Goal: Navigation & Orientation: Go to known website

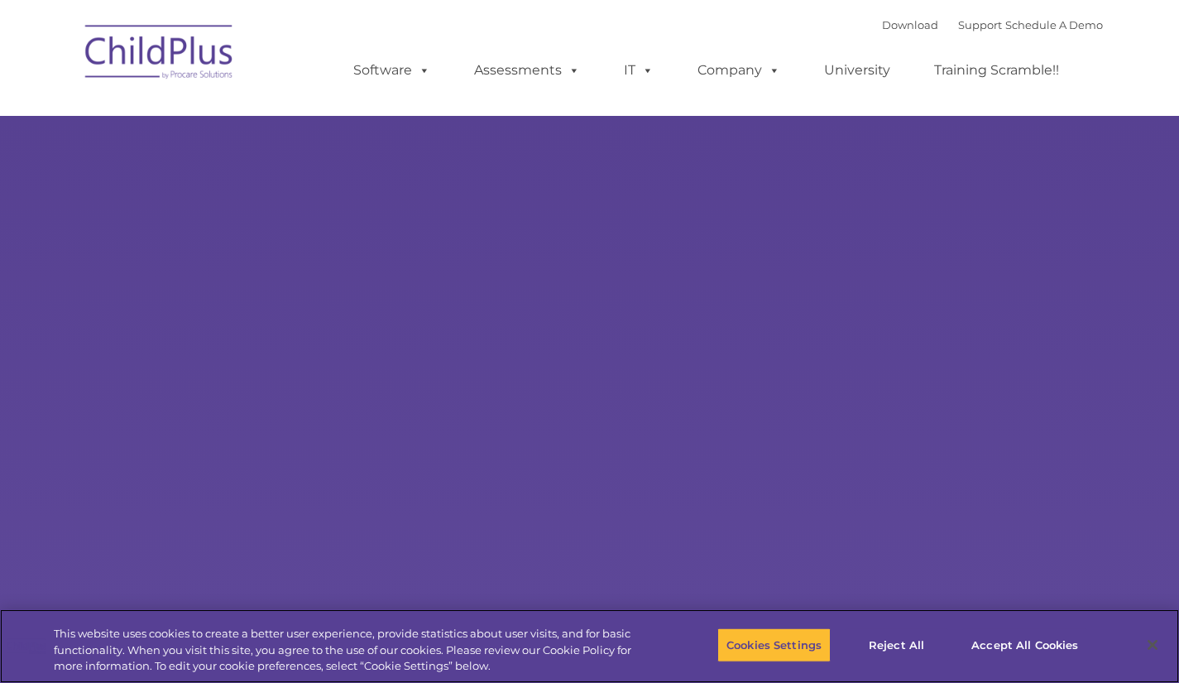
select select "MEDIUM"
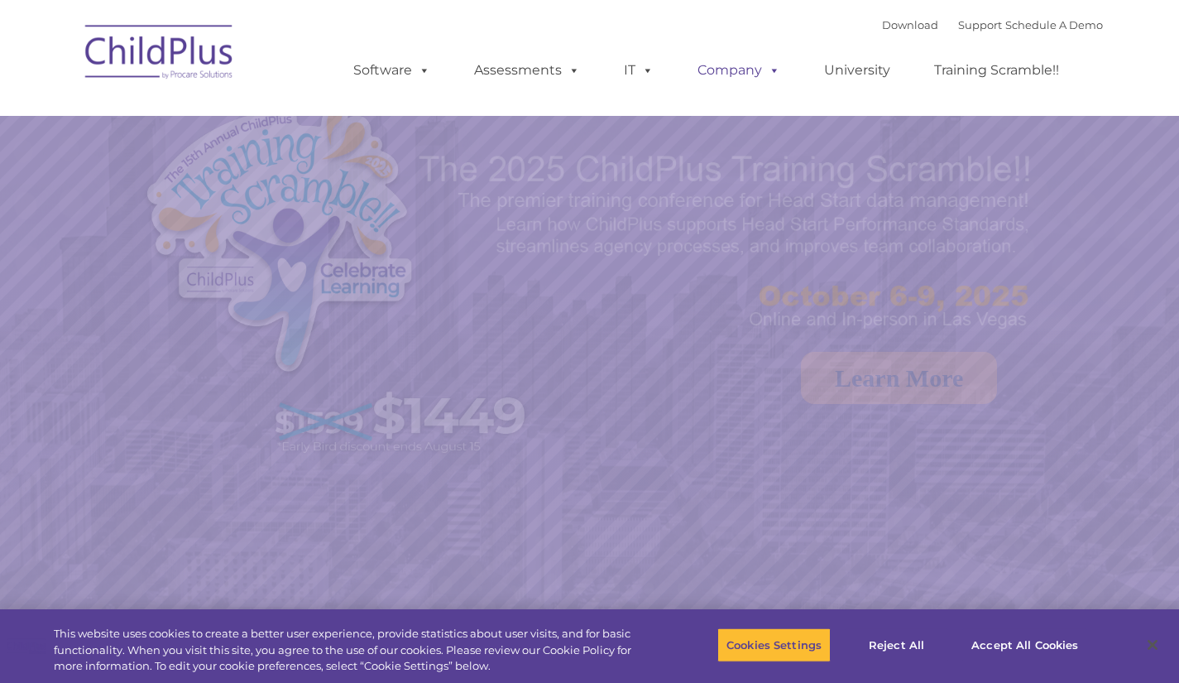
click at [767, 69] on span at bounding box center [771, 70] width 18 height 16
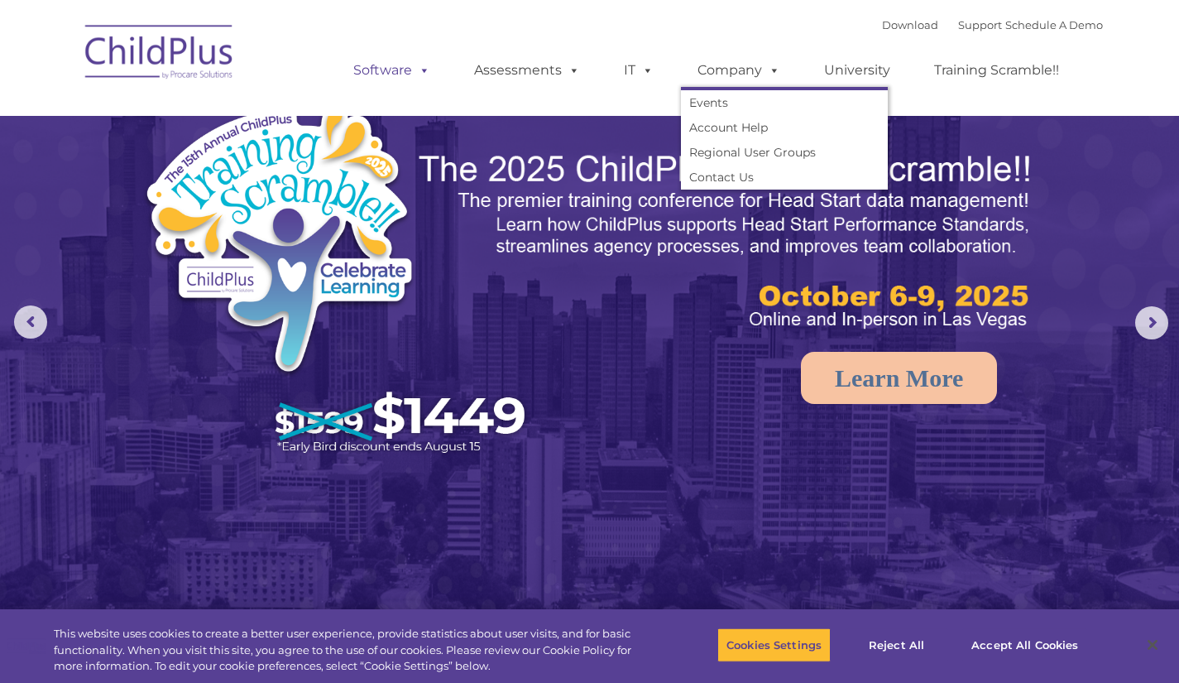
click at [427, 63] on span at bounding box center [421, 70] width 18 height 16
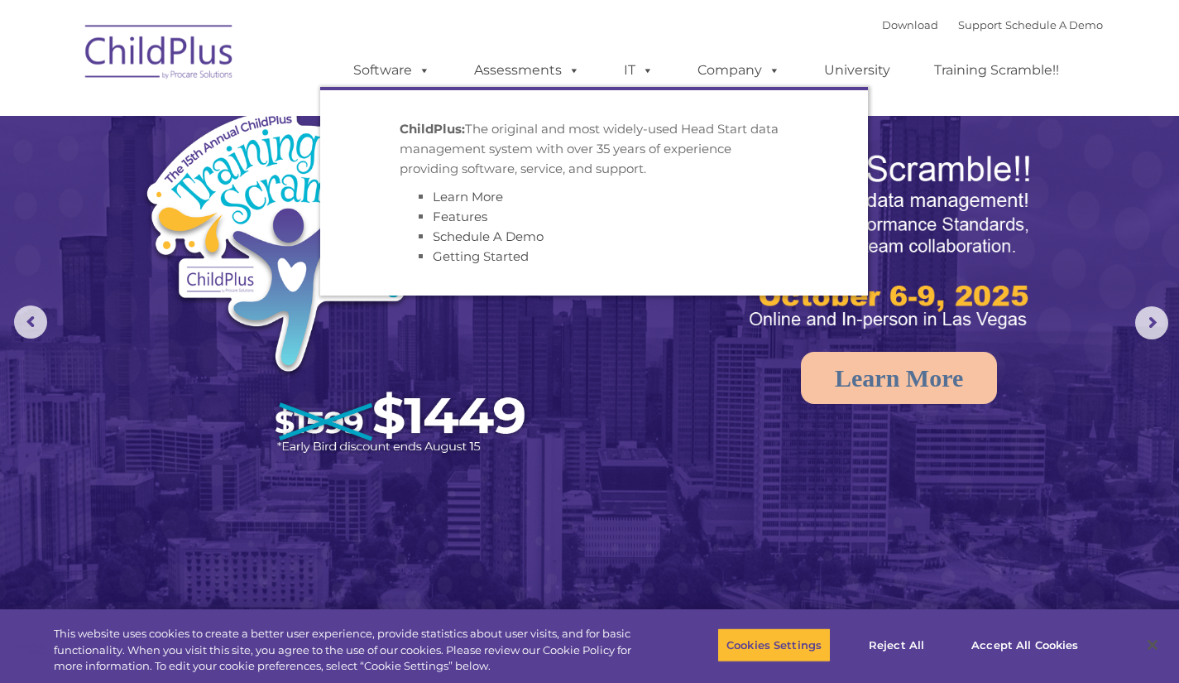
click at [601, 372] on img at bounding box center [589, 371] width 1179 height 742
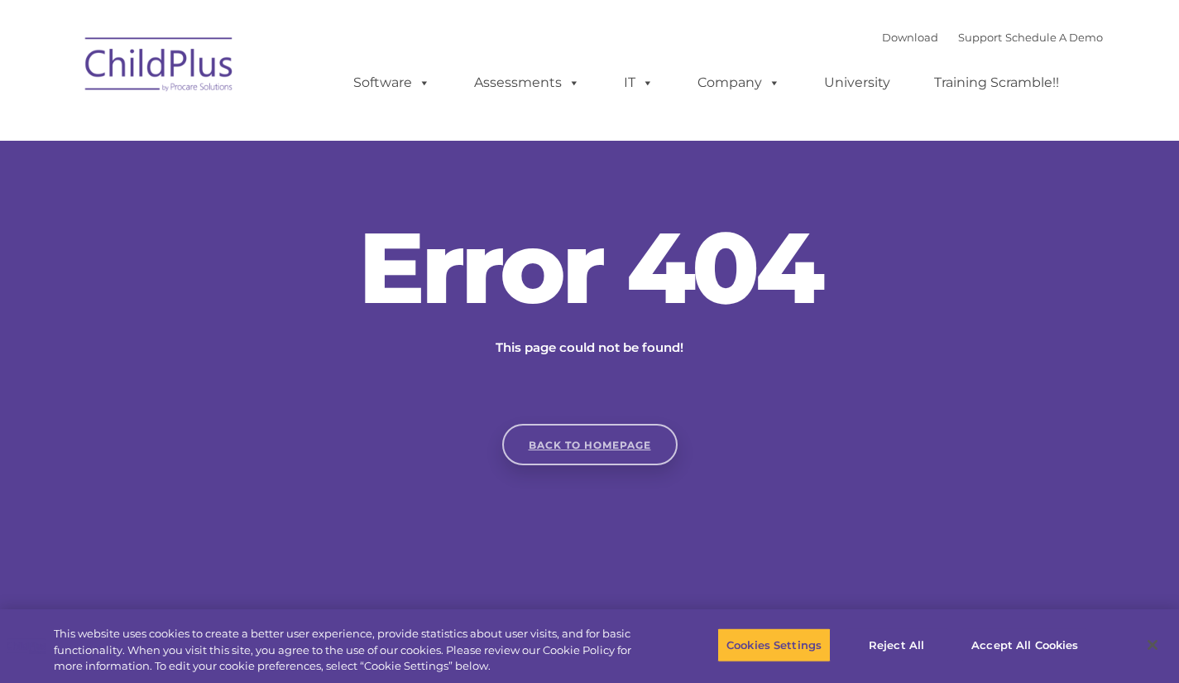
click at [598, 461] on link "Back to homepage" at bounding box center [589, 444] width 175 height 41
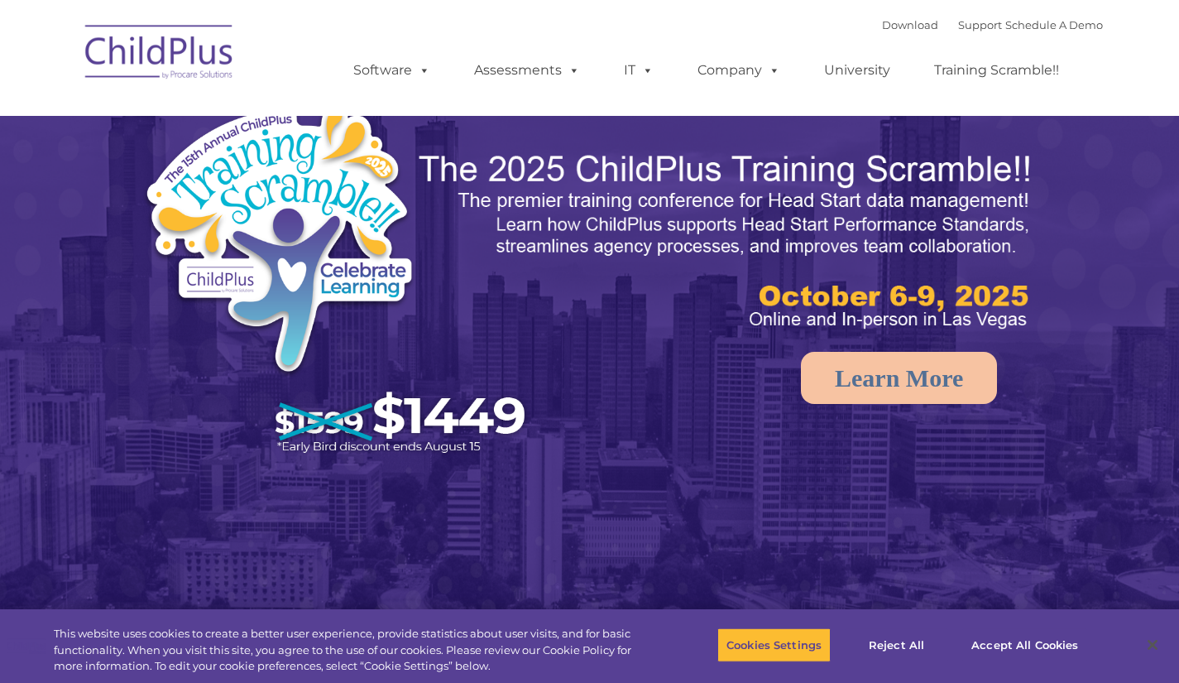
select select "MEDIUM"
